Goal: Find specific page/section: Find specific page/section

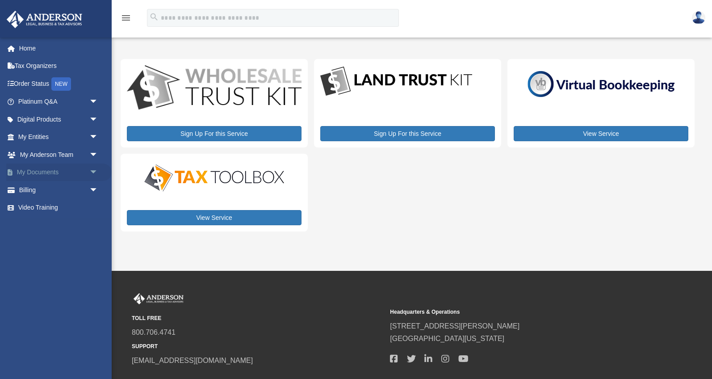
click at [85, 177] on link "My Documents arrow_drop_down" at bounding box center [58, 172] width 105 height 18
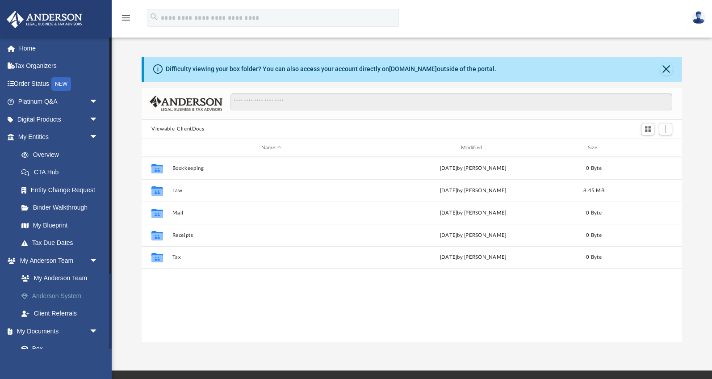
scroll to position [203, 540]
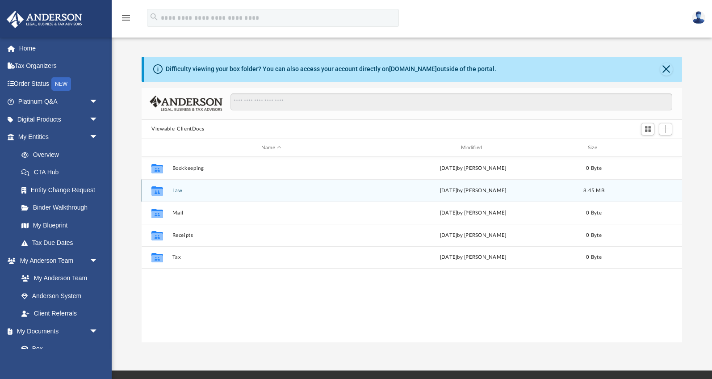
click at [177, 191] on button "Law" at bounding box center [271, 191] width 198 height 6
click at [200, 191] on button "746 W 7th, LLC" at bounding box center [271, 191] width 198 height 6
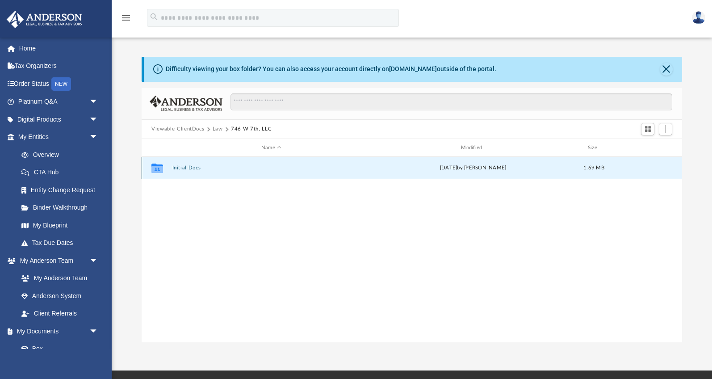
click at [192, 166] on button "Initial Docs" at bounding box center [271, 168] width 198 height 6
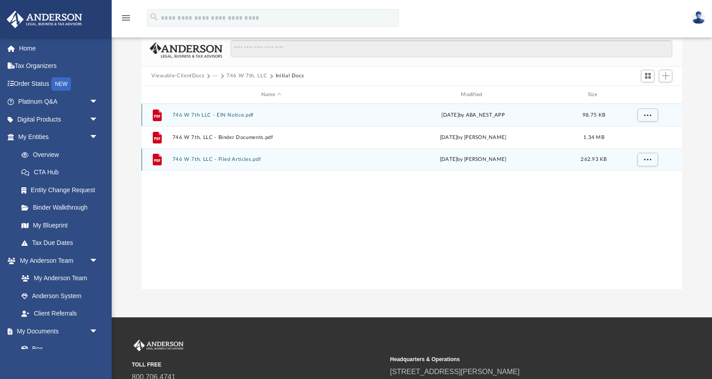
scroll to position [34, 0]
